Goal: Check status

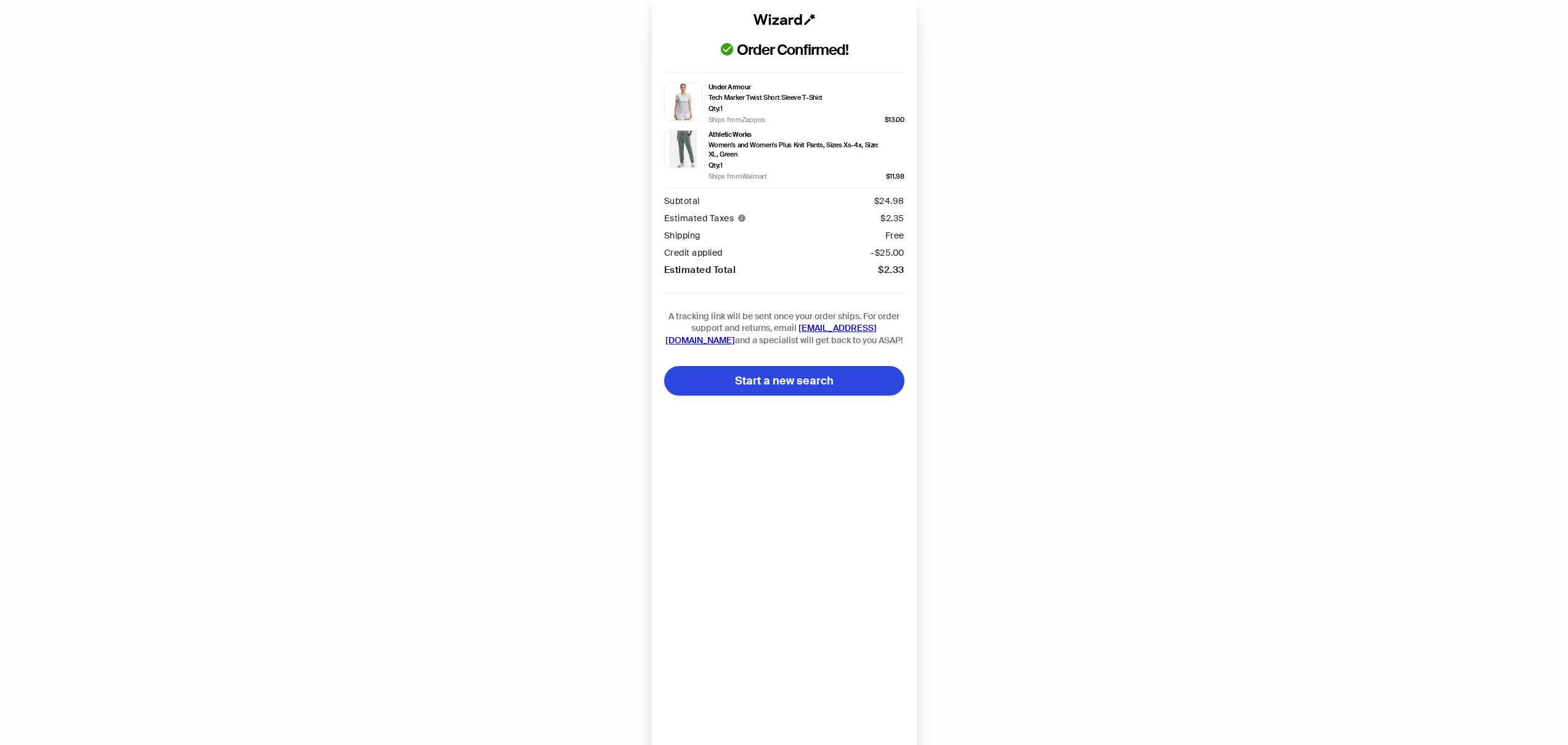
scroll to position [3011, 0]
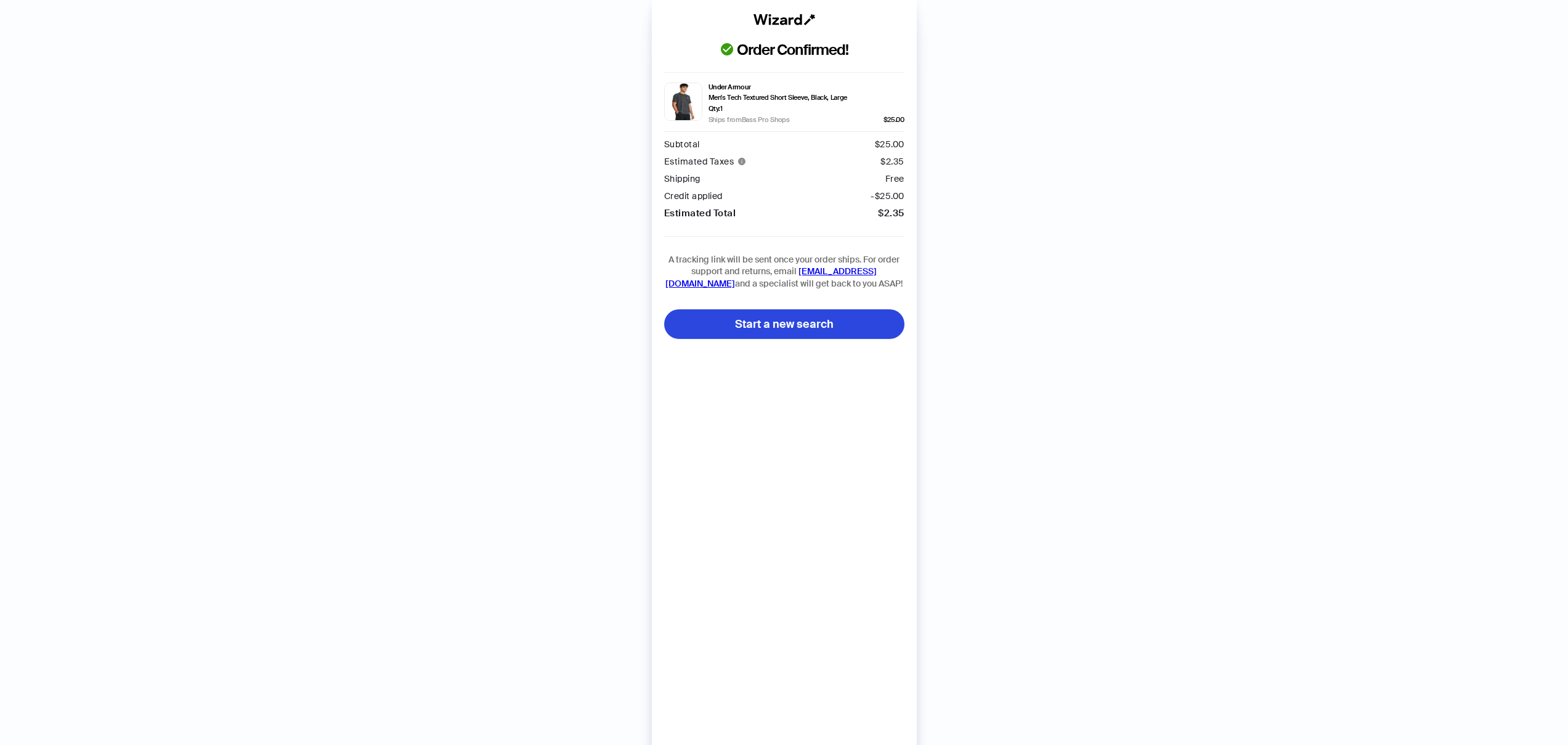
scroll to position [3469, 0]
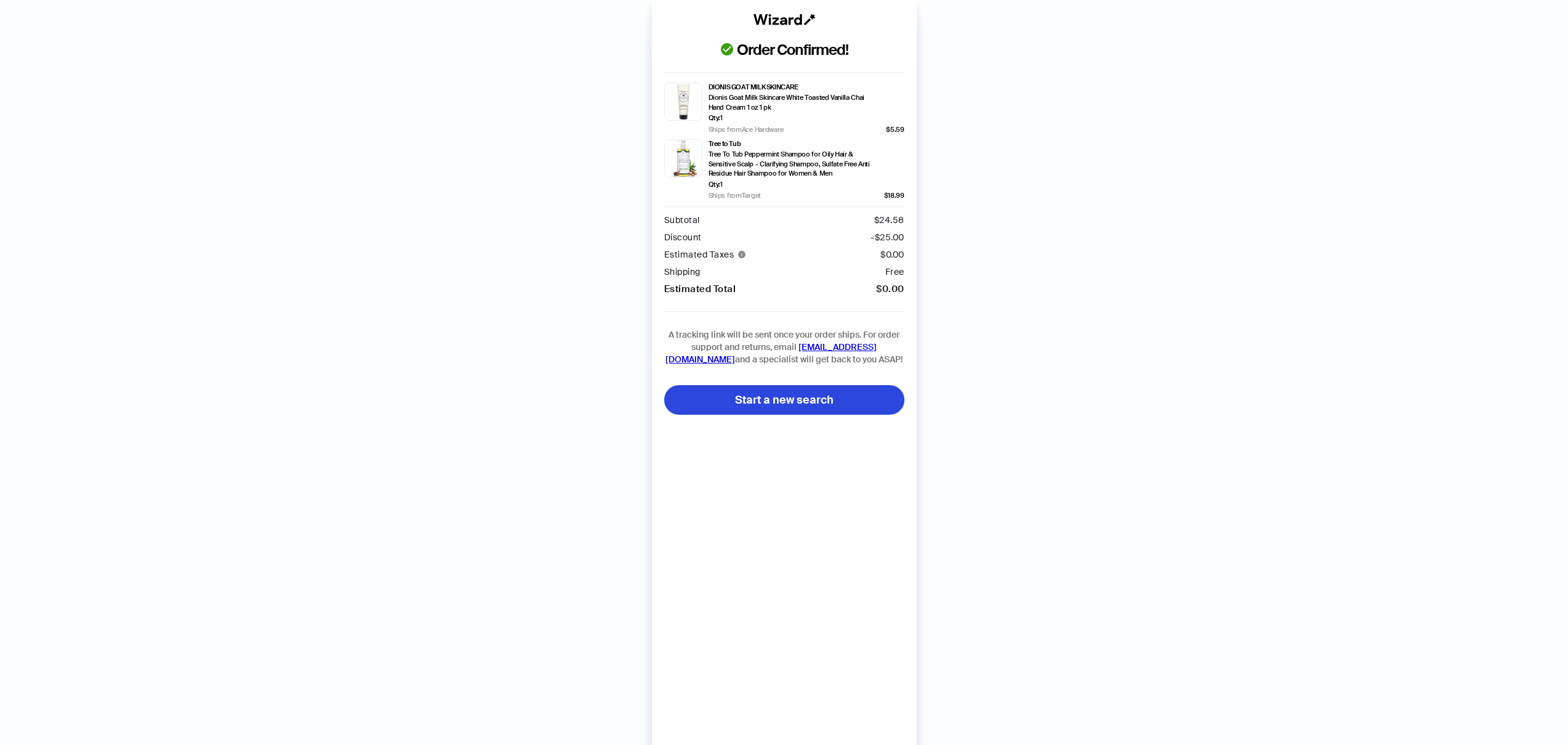
scroll to position [3469, 0]
